Goal: Task Accomplishment & Management: Complete application form

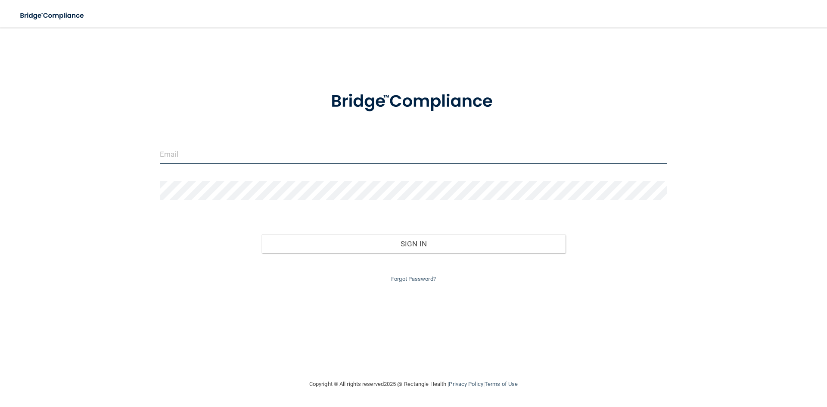
click at [251, 147] on input "email" at bounding box center [413, 154] width 507 height 19
type input "[EMAIL_ADDRESS][DOMAIN_NAME]"
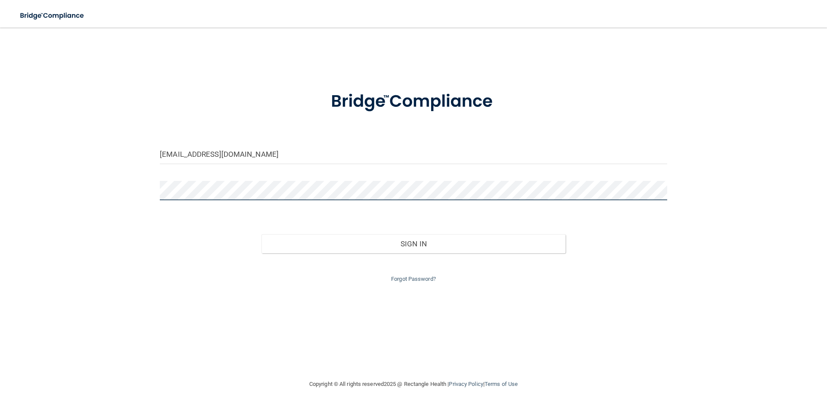
click at [261, 234] on button "Sign In" at bounding box center [413, 243] width 305 height 19
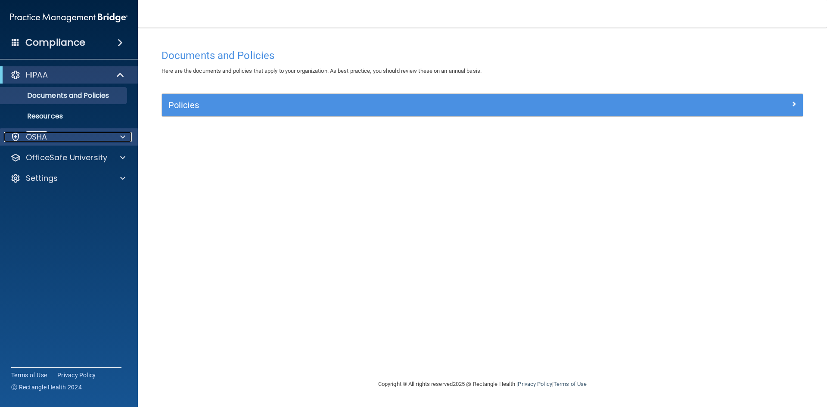
click at [50, 135] on div "OSHA" at bounding box center [57, 137] width 107 height 10
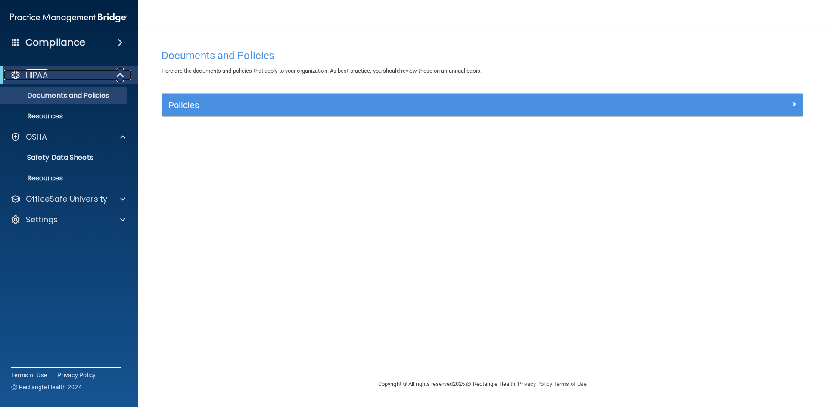
click at [118, 76] on span at bounding box center [121, 75] width 7 height 10
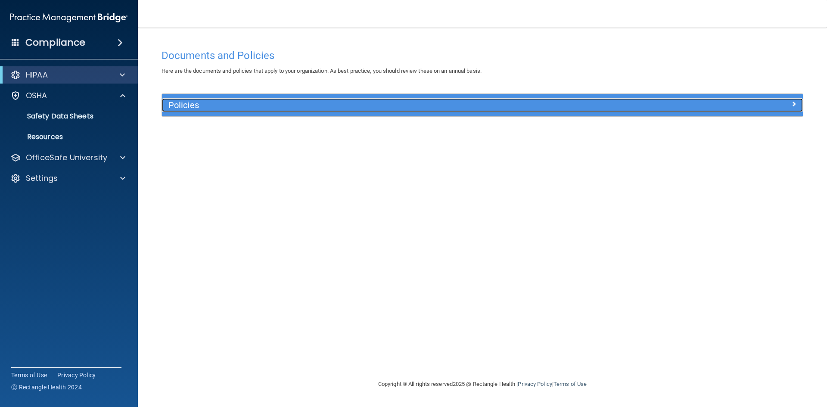
click at [199, 106] on h5 "Policies" at bounding box center [402, 104] width 468 height 9
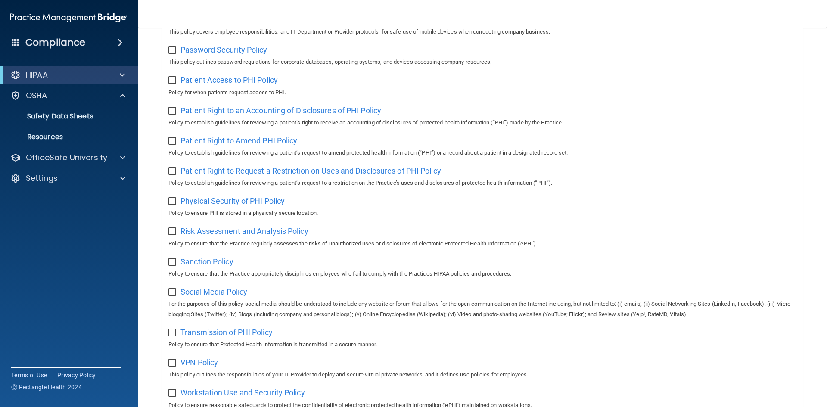
scroll to position [457, 0]
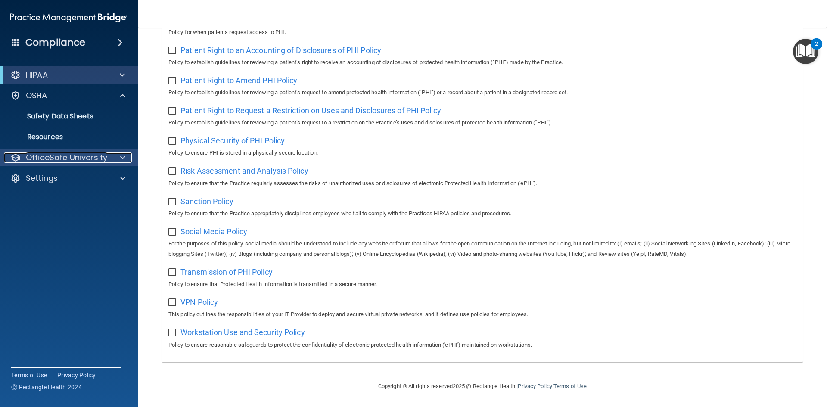
click at [102, 158] on p "OfficeSafe University" at bounding box center [66, 157] width 81 height 10
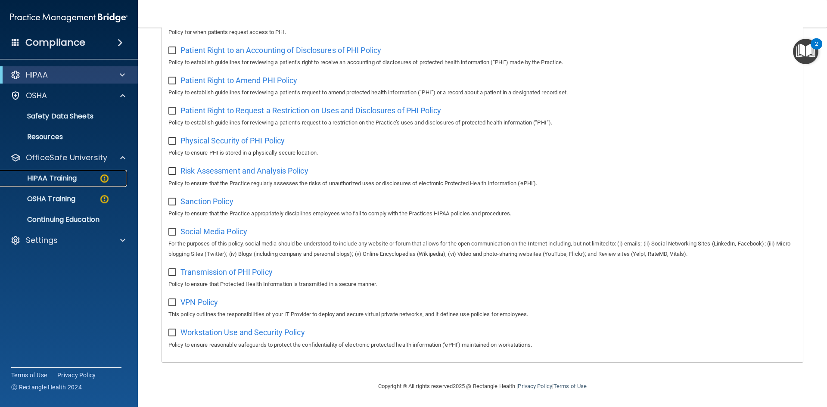
click at [80, 179] on div "HIPAA Training" at bounding box center [65, 178] width 118 height 9
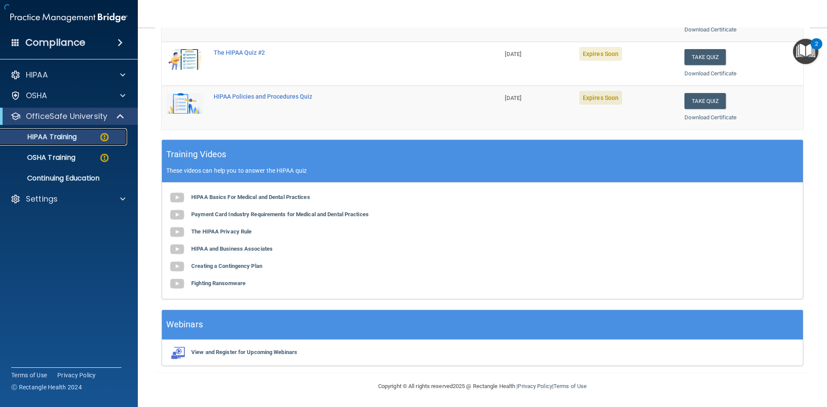
scroll to position [242, 0]
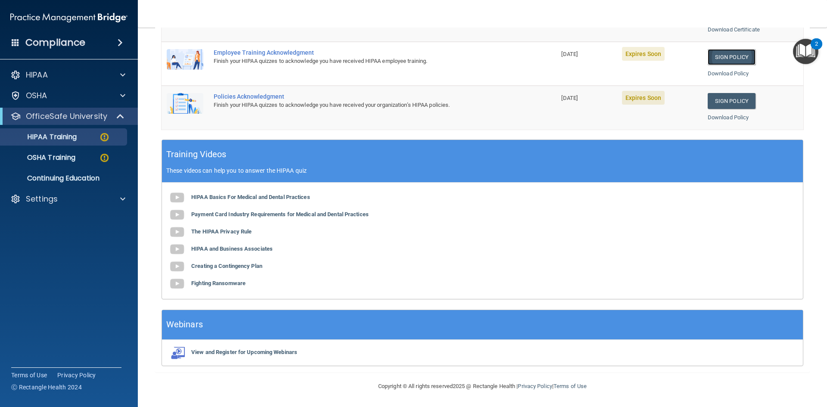
click at [721, 54] on link "Sign Policy" at bounding box center [732, 57] width 48 height 16
click at [722, 59] on link "Sign Policy" at bounding box center [732, 57] width 48 height 16
click at [801, 50] on img "Open Resource Center, 2 new notifications" at bounding box center [805, 51] width 25 height 25
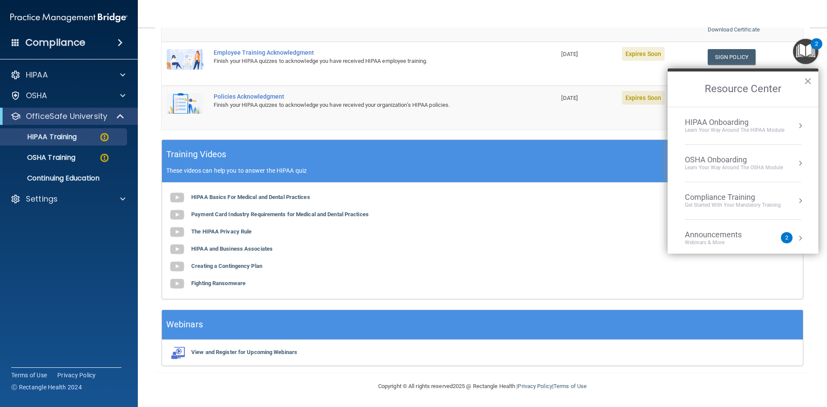
click at [730, 135] on li "HIPAA Onboarding Learn Your Way around the HIPAA module" at bounding box center [743, 125] width 116 height 37
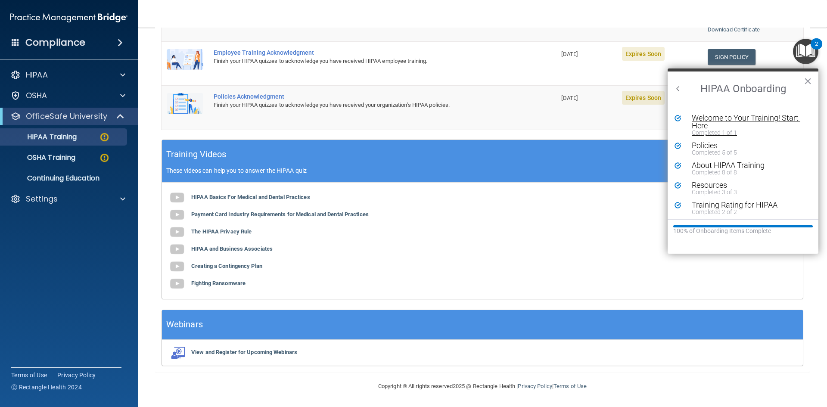
scroll to position [2, 0]
click at [808, 78] on button "×" at bounding box center [808, 81] width 8 height 14
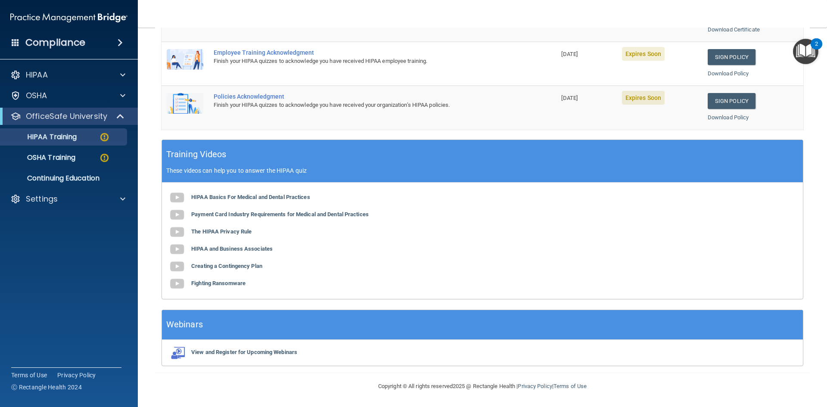
click at [245, 96] on div "Policies Acknowledgment" at bounding box center [363, 96] width 299 height 7
click at [245, 100] on div "Finish your HIPAA quizzes to acknowledge you have received your organization’s …" at bounding box center [363, 105] width 299 height 10
click at [268, 100] on div "Finish your HIPAA quizzes to acknowledge you have received your organization’s …" at bounding box center [363, 105] width 299 height 10
drag, startPoint x: 364, startPoint y: 115, endPoint x: 608, endPoint y: 102, distance: 244.1
click at [369, 112] on td "Policies Acknowledgment Finish your HIPAA quizzes to acknowledge you have recei…" at bounding box center [382, 108] width 348 height 44
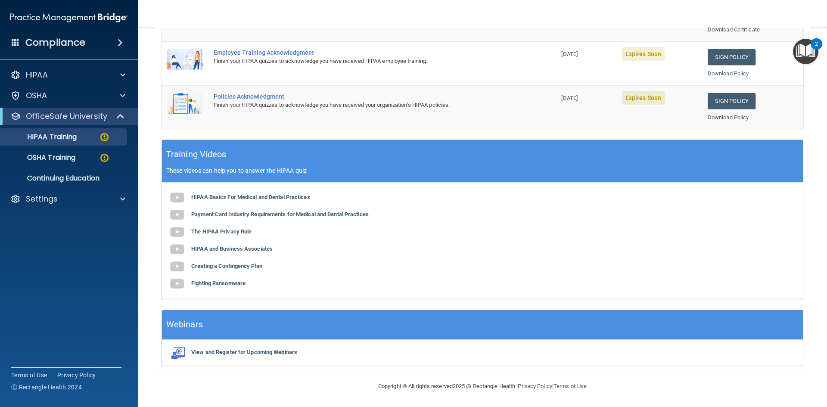
click at [529, 109] on td "Policies Acknowledgment Finish your HIPAA quizzes to acknowledge you have recei…" at bounding box center [382, 108] width 348 height 44
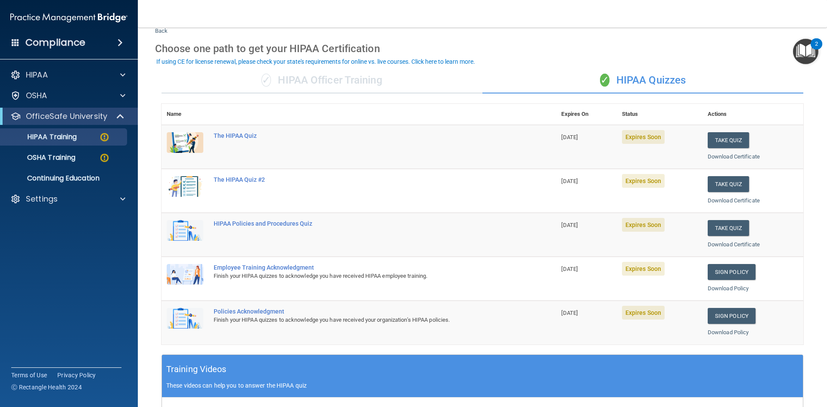
scroll to position [26, 0]
click at [50, 157] on p "OSHA Training" at bounding box center [41, 157] width 70 height 9
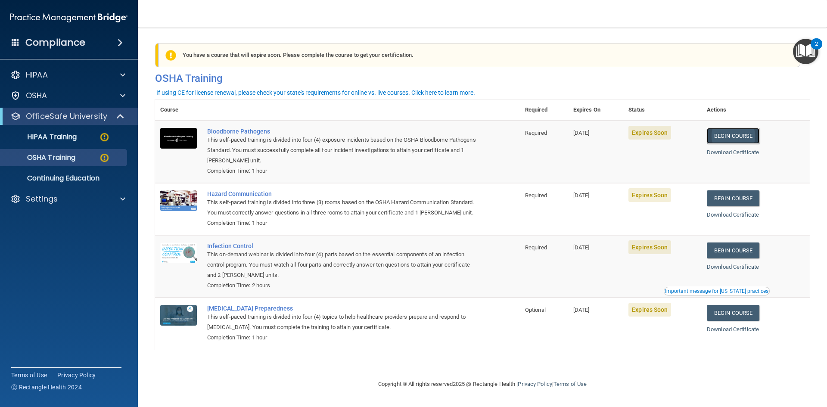
click at [735, 137] on link "Begin Course" at bounding box center [733, 136] width 53 height 16
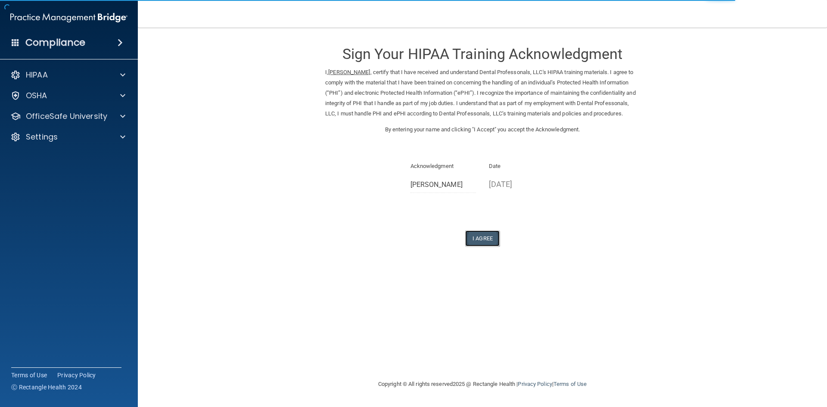
click at [488, 246] on button "I Agree" at bounding box center [482, 238] width 34 height 16
click at [487, 246] on button "I Agree" at bounding box center [482, 238] width 34 height 16
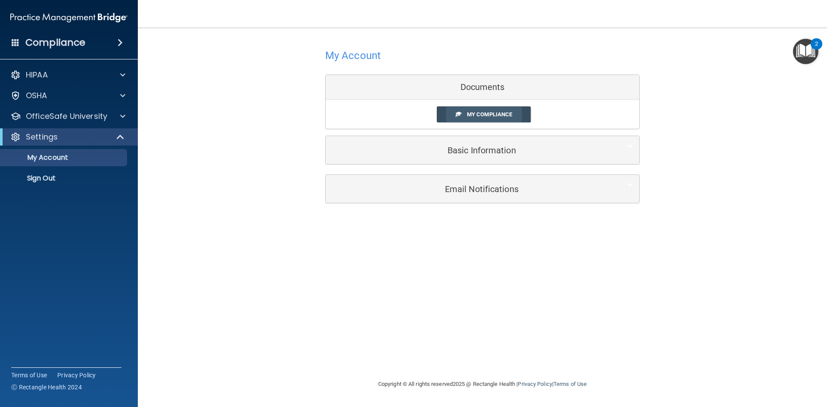
click at [465, 116] on link "My Compliance" at bounding box center [484, 114] width 94 height 16
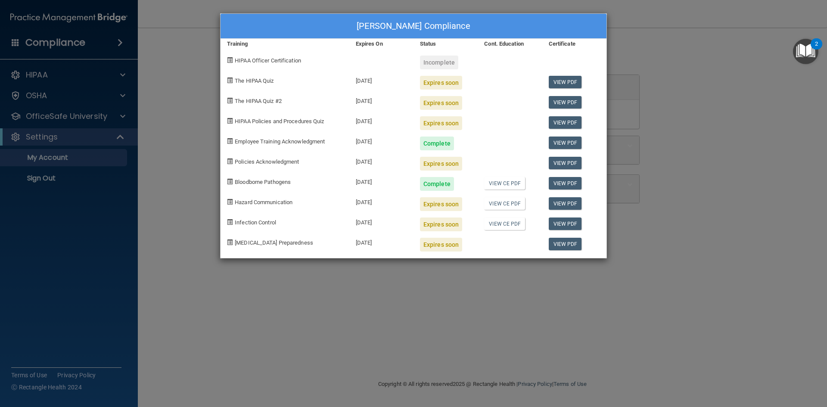
click at [429, 85] on div "Expires soon" at bounding box center [441, 83] width 42 height 14
click at [569, 82] on link "View PDF" at bounding box center [565, 82] width 33 height 12
